Goal: Information Seeking & Learning: Learn about a topic

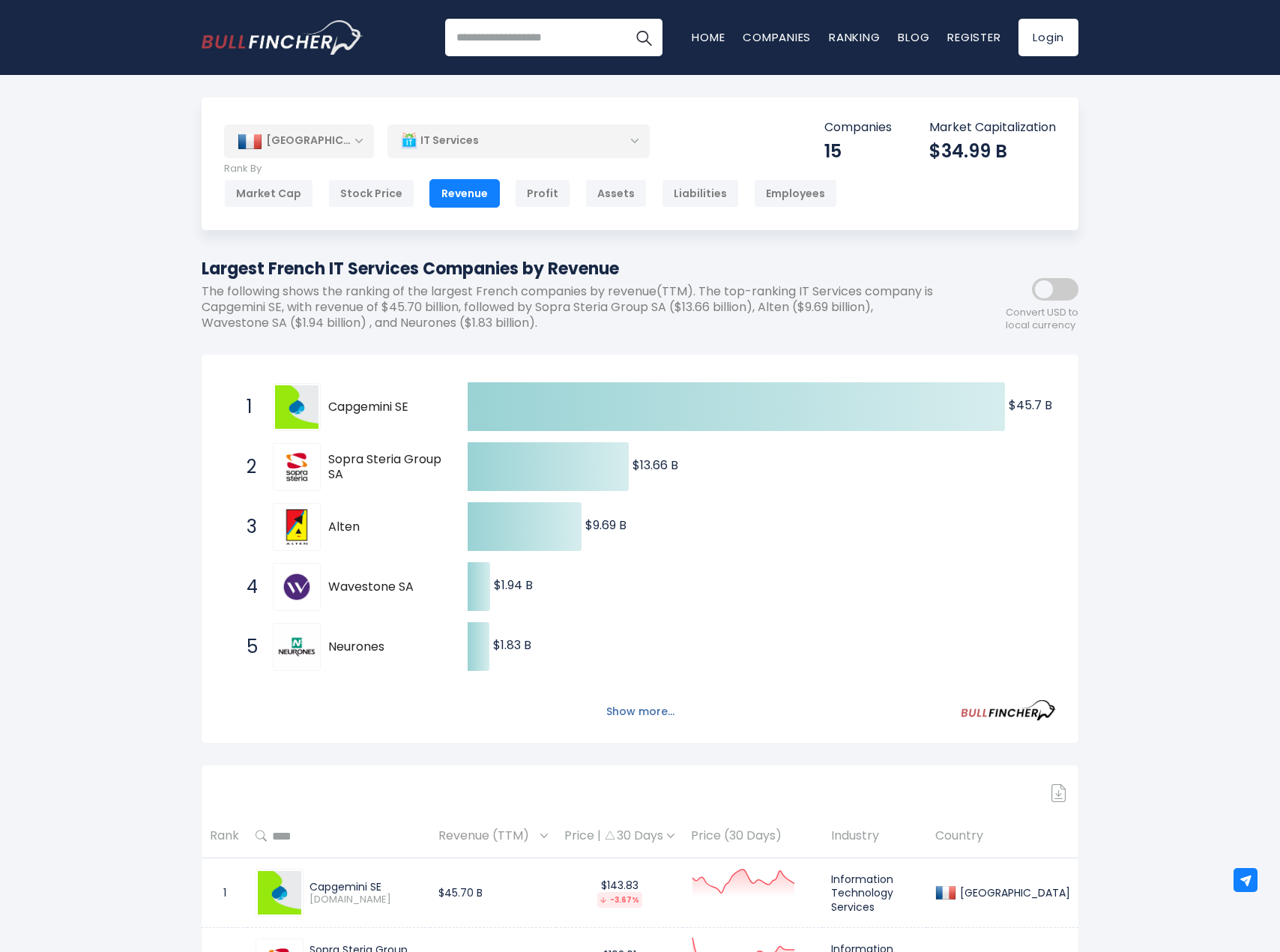
click at [644, 710] on button "Show more..." at bounding box center [640, 712] width 86 height 25
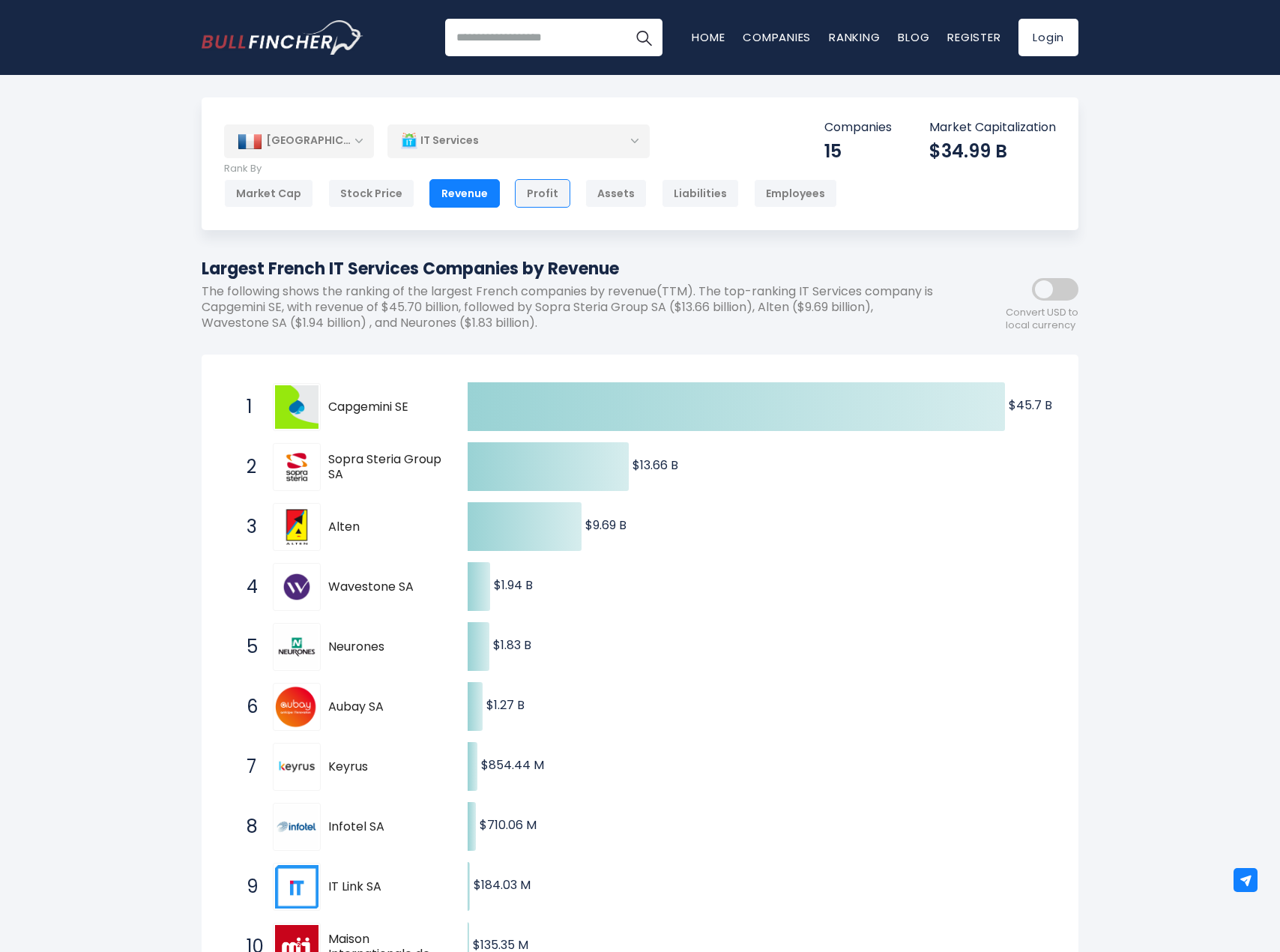
click at [541, 201] on div "Profit" at bounding box center [542, 194] width 55 height 29
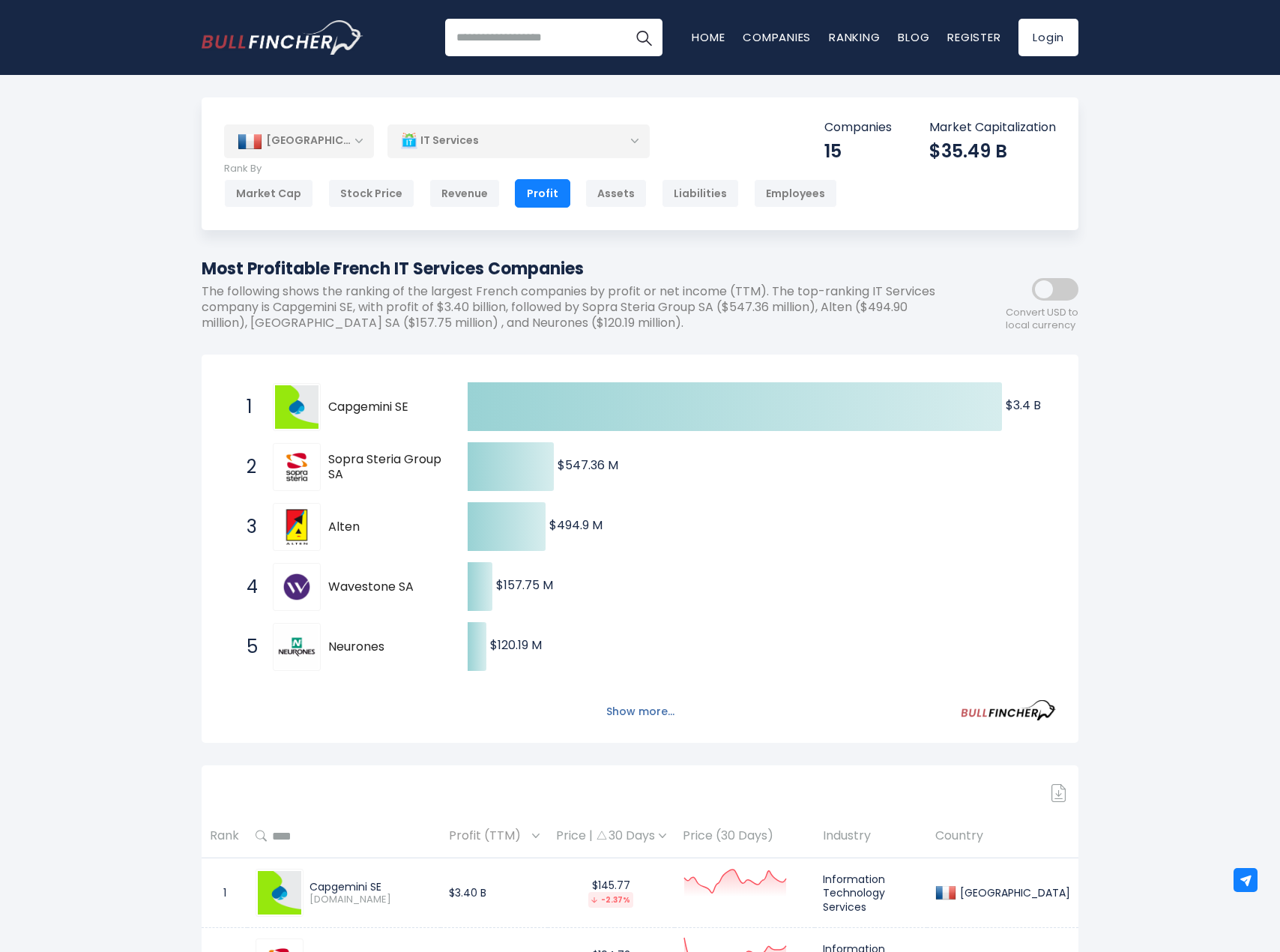
click at [655, 722] on button "Show more..." at bounding box center [640, 712] width 86 height 25
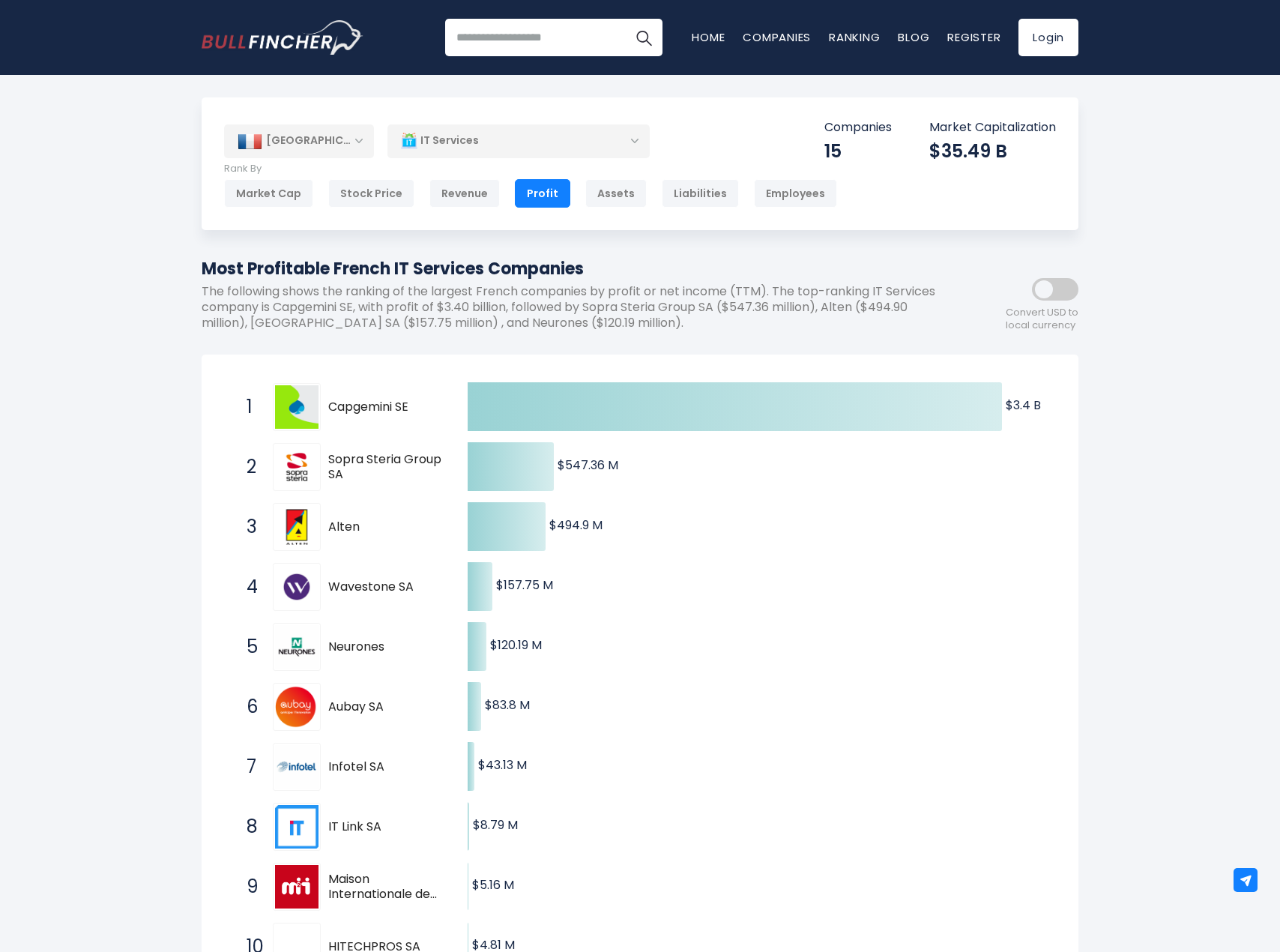
click at [554, 37] on input "search" at bounding box center [553, 37] width 217 height 38
type input "*******"
click at [626, 18] on button "Search" at bounding box center [644, 37] width 38 height 38
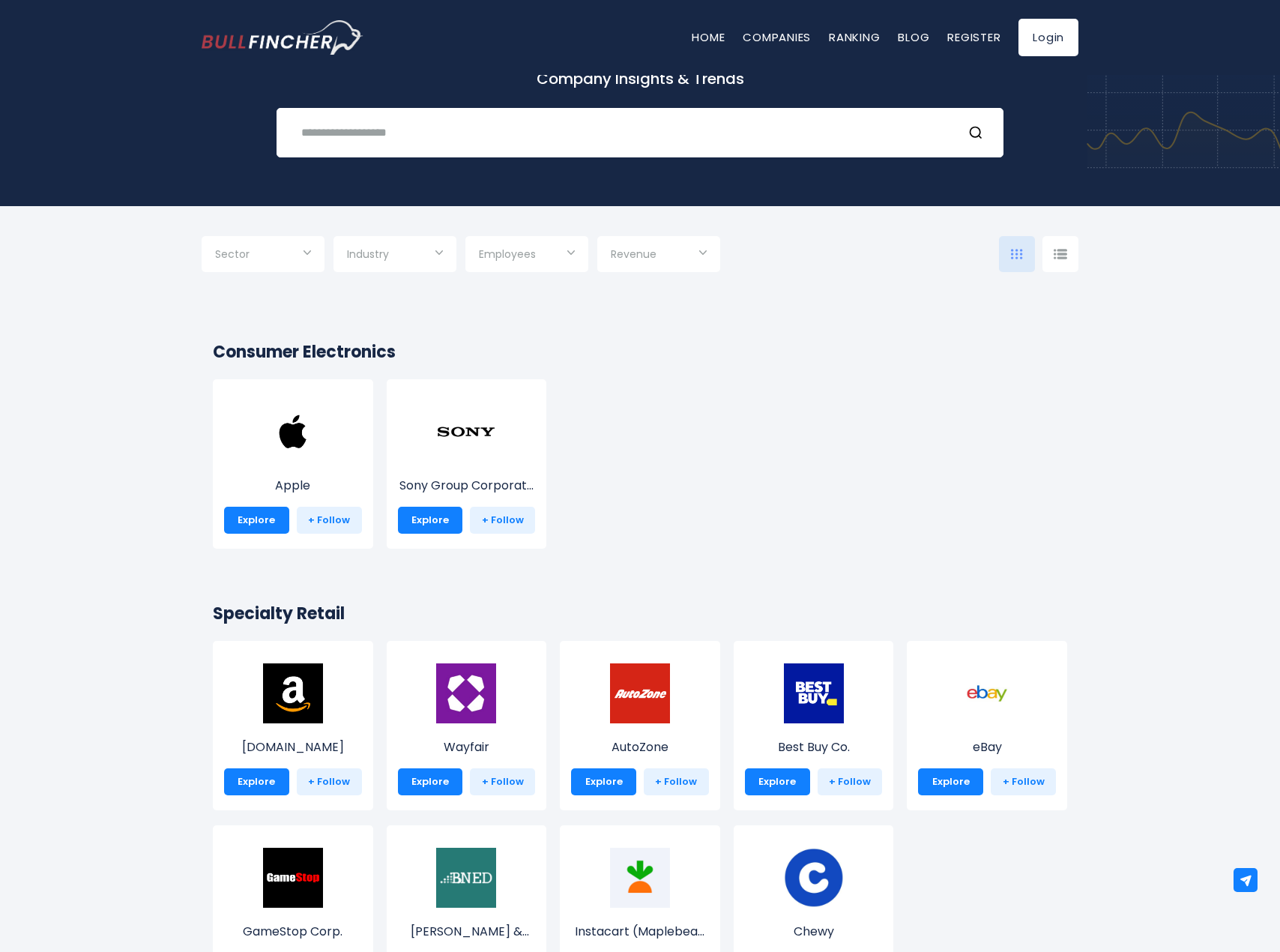
scroll to position [75, 0]
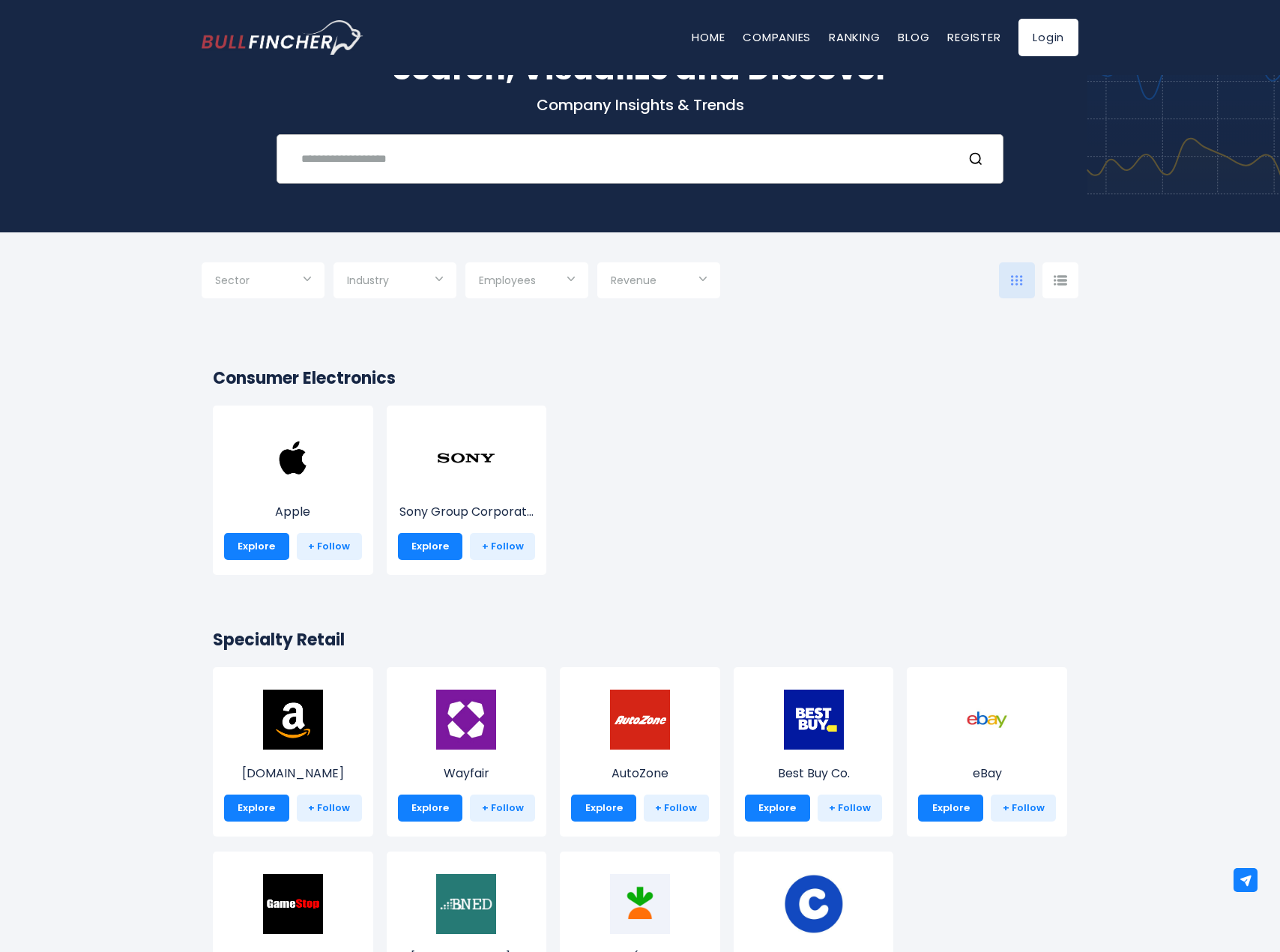
click at [491, 176] on div "Recent searches Trending searches Apple Overview" at bounding box center [640, 158] width 727 height 49
drag, startPoint x: 515, startPoint y: 165, endPoint x: 505, endPoint y: 169, distance: 10.8
click at [506, 168] on input "text" at bounding box center [622, 158] width 658 height 28
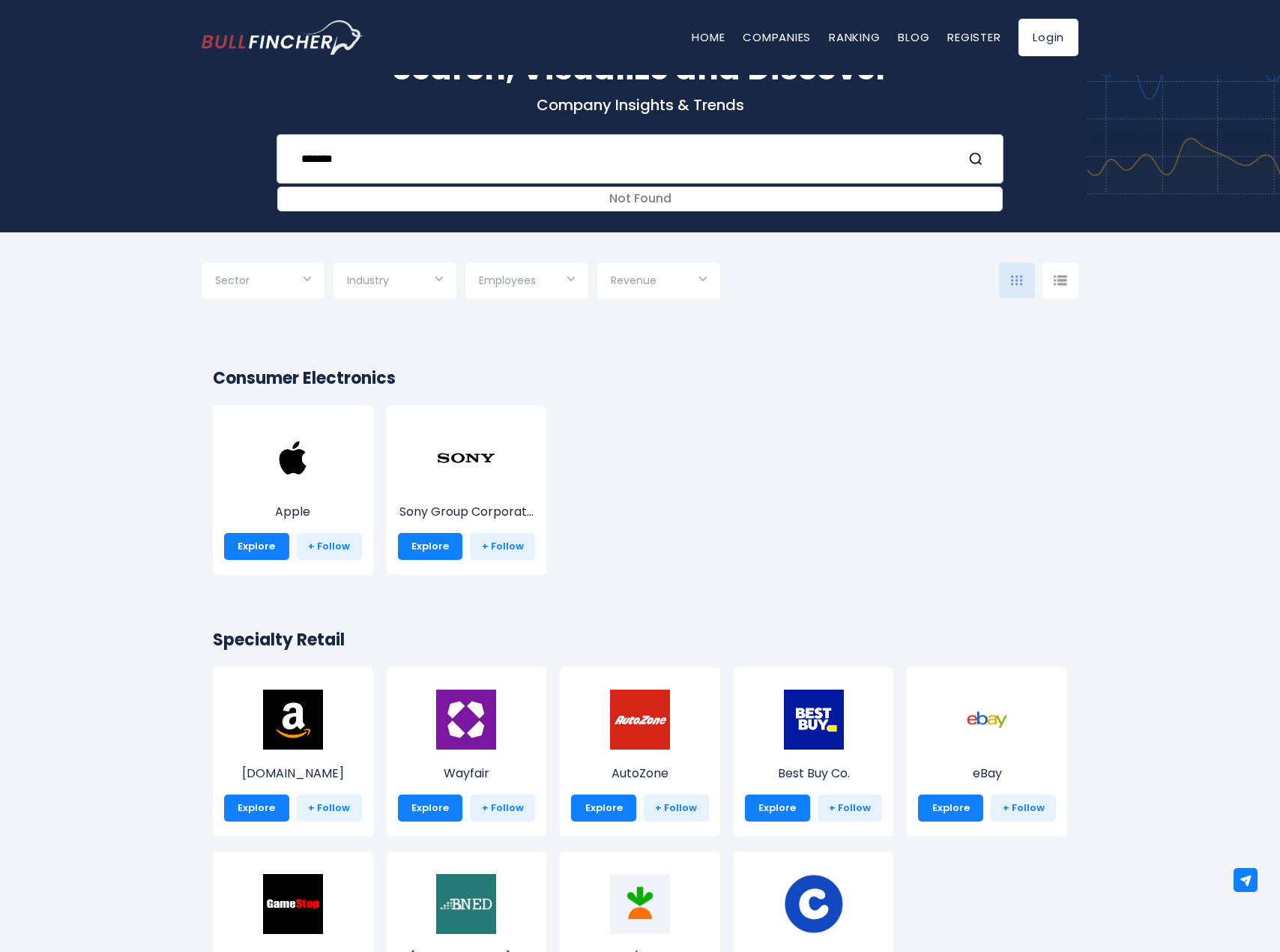
type input "*******"
